Goal: Information Seeking & Learning: Understand process/instructions

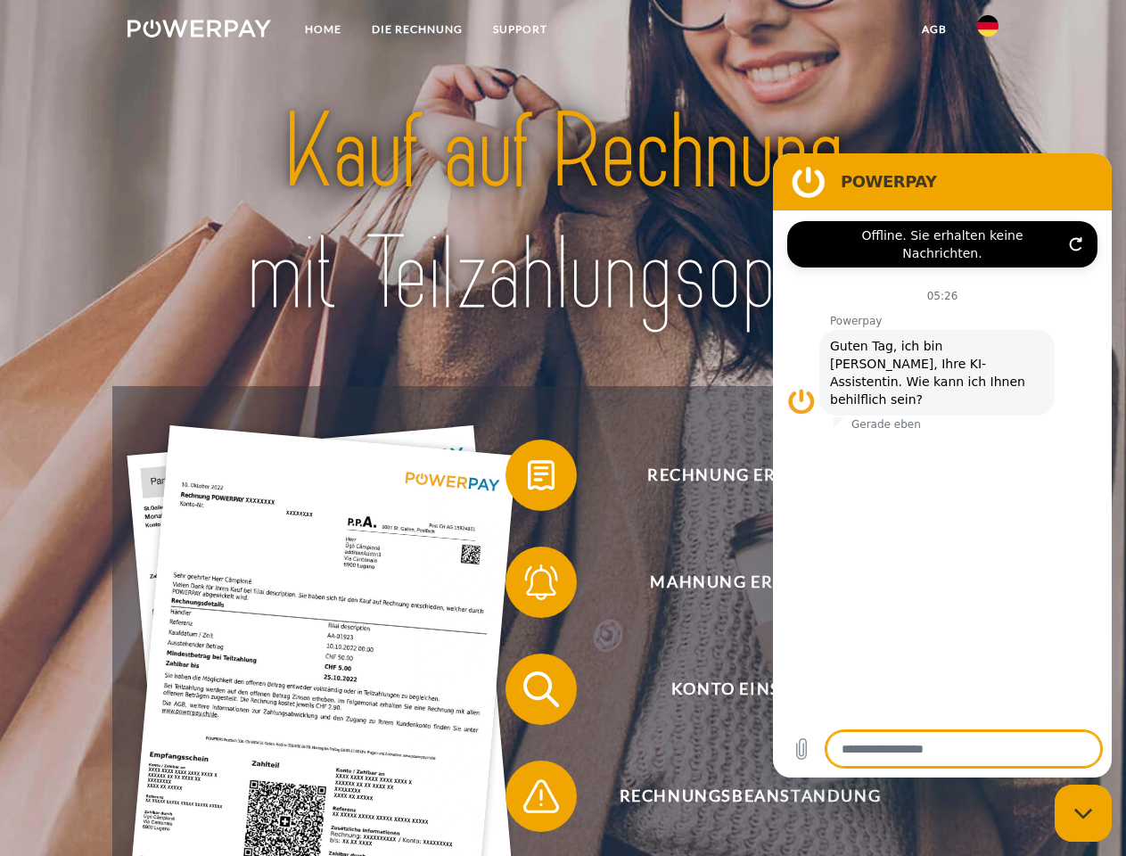
click at [199, 31] on img at bounding box center [200, 29] width 144 height 18
click at [988, 31] on img at bounding box center [987, 25] width 21 height 21
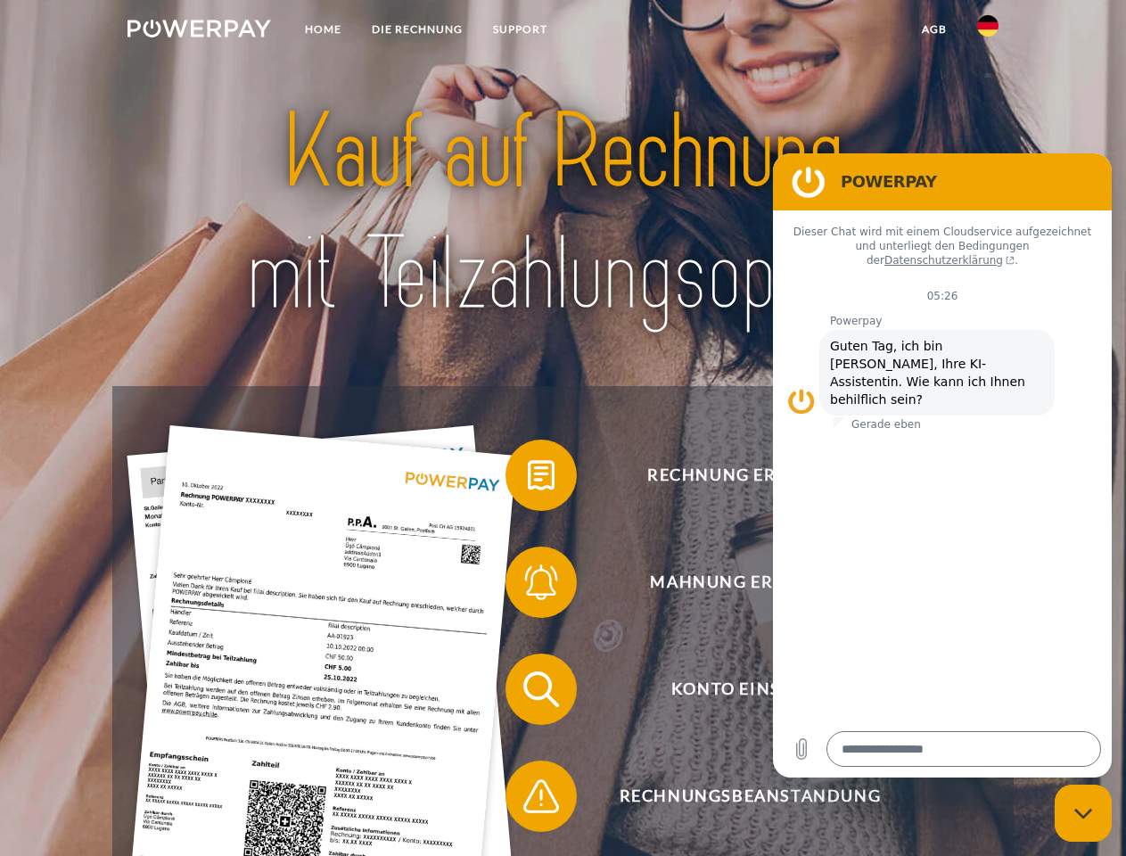
click at [934, 29] on link "agb" at bounding box center [934, 29] width 55 height 32
click at [528, 479] on span at bounding box center [514, 475] width 89 height 89
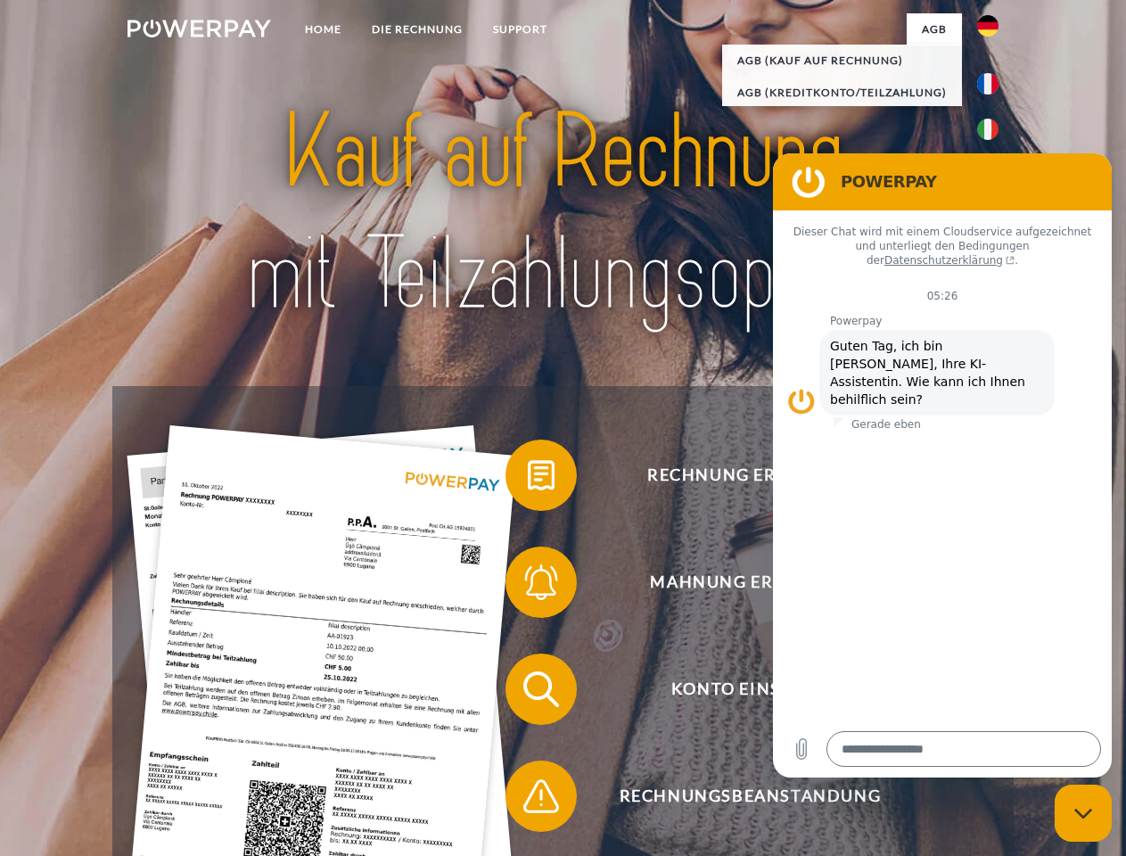
click at [528, 586] on span at bounding box center [514, 582] width 89 height 89
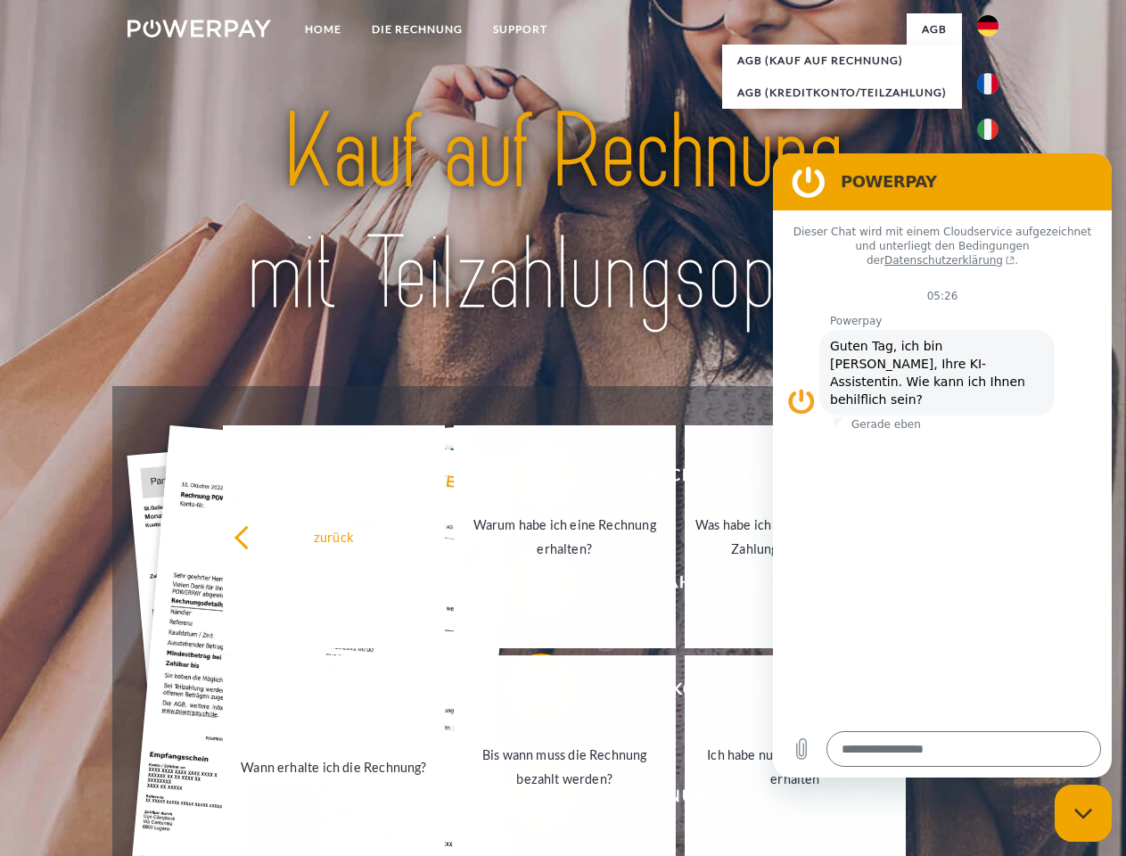
click at [528, 693] on link "Bis wann muss die Rechnung bezahlt werden?" at bounding box center [565, 766] width 222 height 223
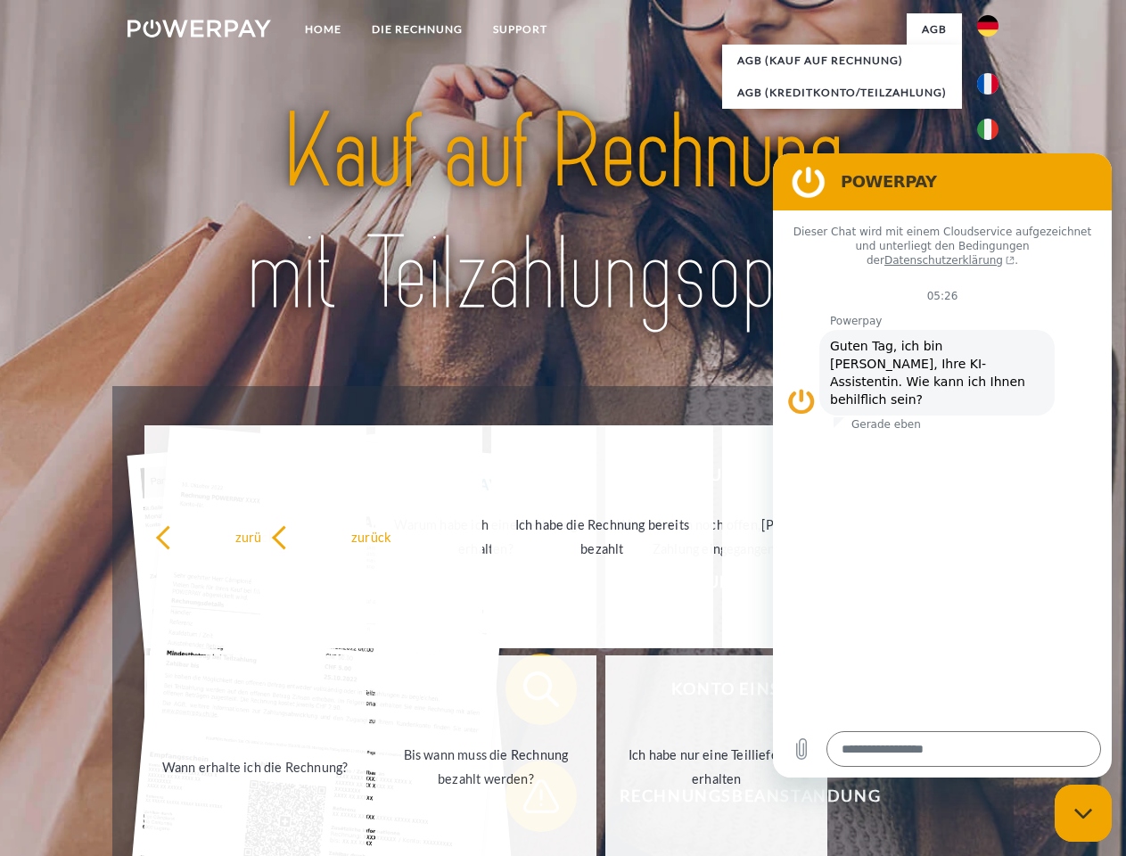
click at [528, 800] on span at bounding box center [514, 796] width 89 height 89
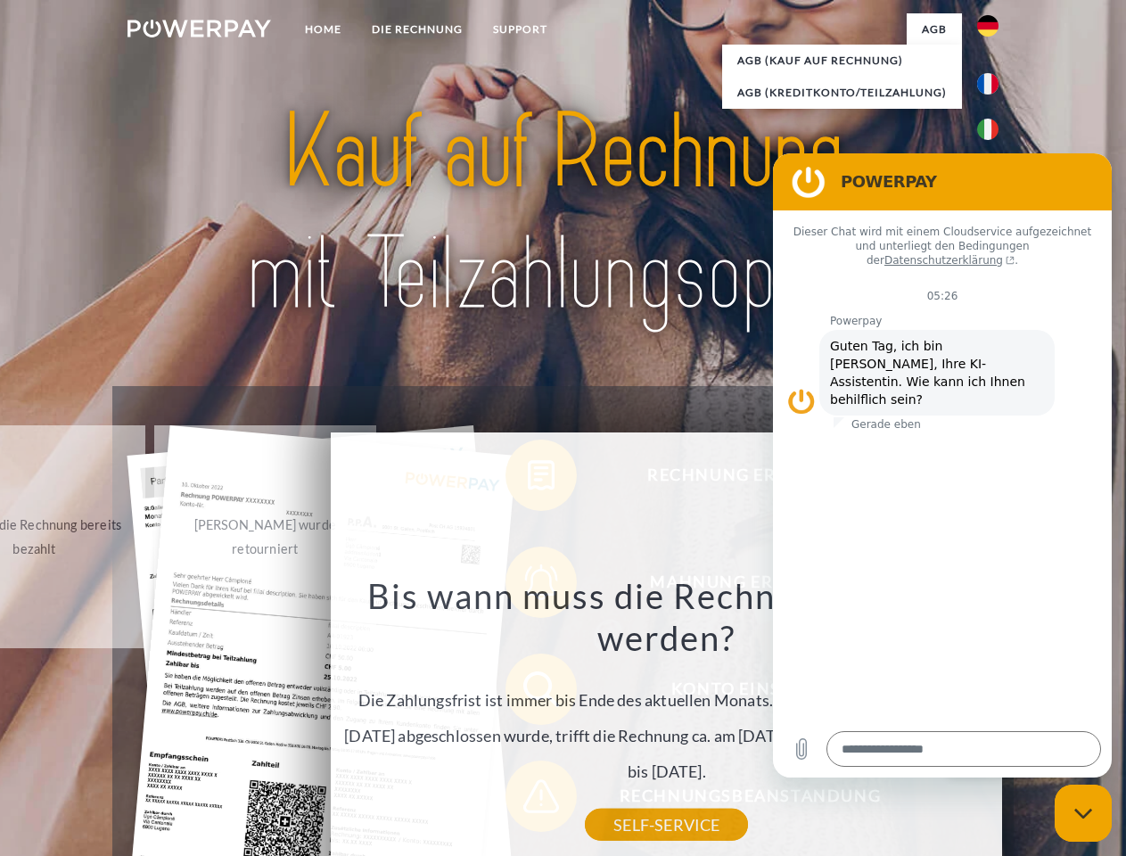
click at [1083, 813] on icon "Messaging-Fenster schließen" at bounding box center [1083, 814] width 19 height 12
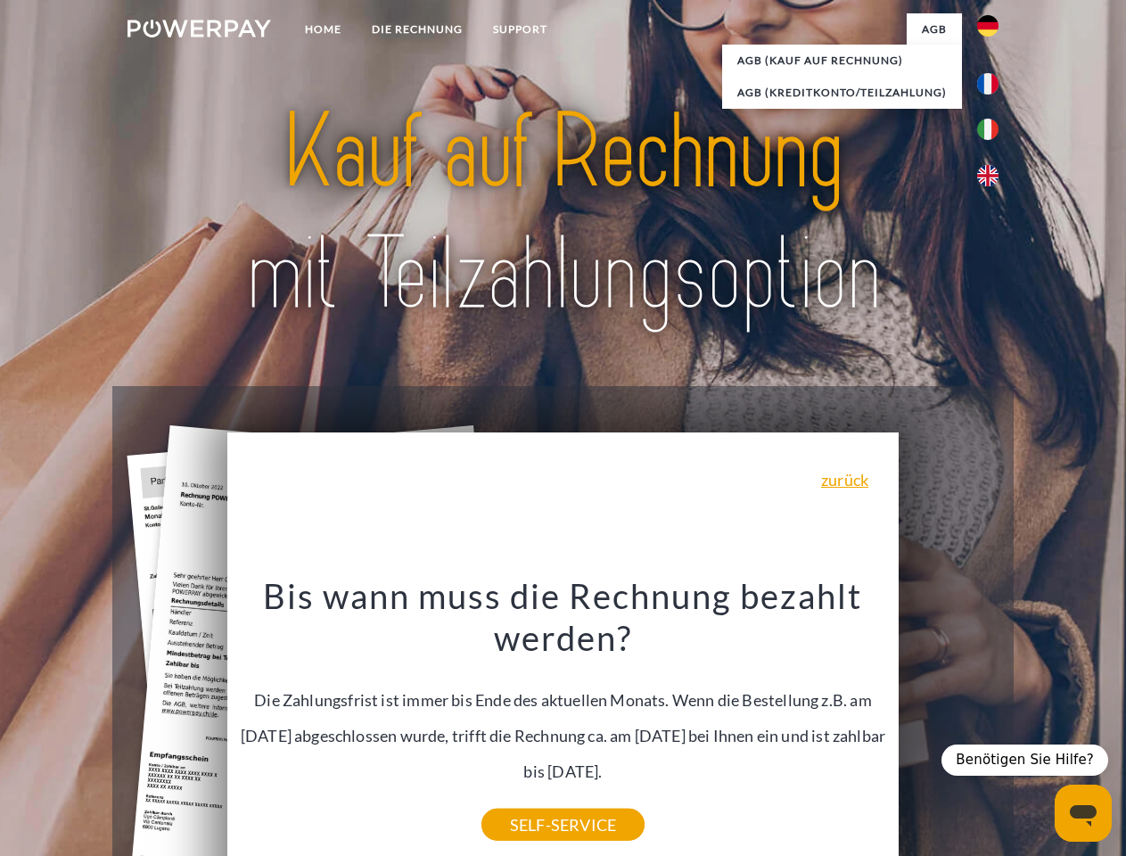
type textarea "*"
